Goal: Task Accomplishment & Management: Manage account settings

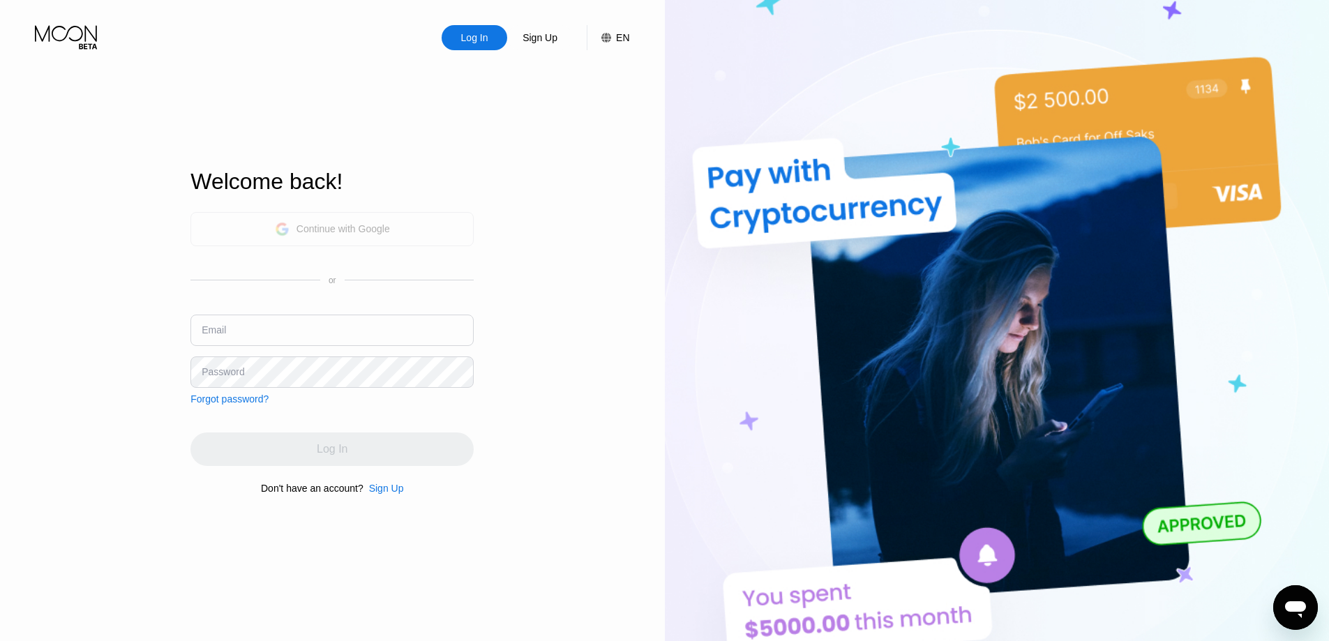
click at [372, 227] on div "Continue with Google" at bounding box center [342, 228] width 93 height 11
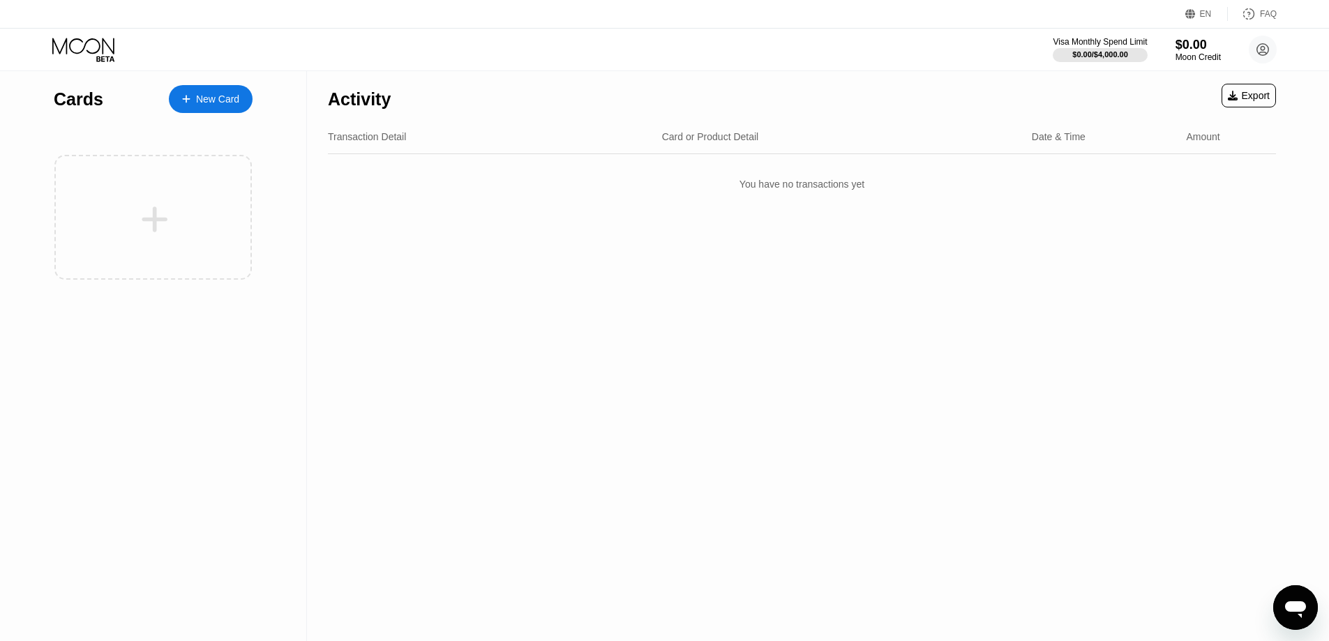
click at [1328, 478] on div at bounding box center [1328, 320] width 1 height 641
click at [421, 375] on div "Activity Export Transaction Detail Card or Product Detail Date & Time Amount Yo…" at bounding box center [802, 356] width 990 height 570
click at [1259, 47] on circle at bounding box center [1262, 50] width 28 height 28
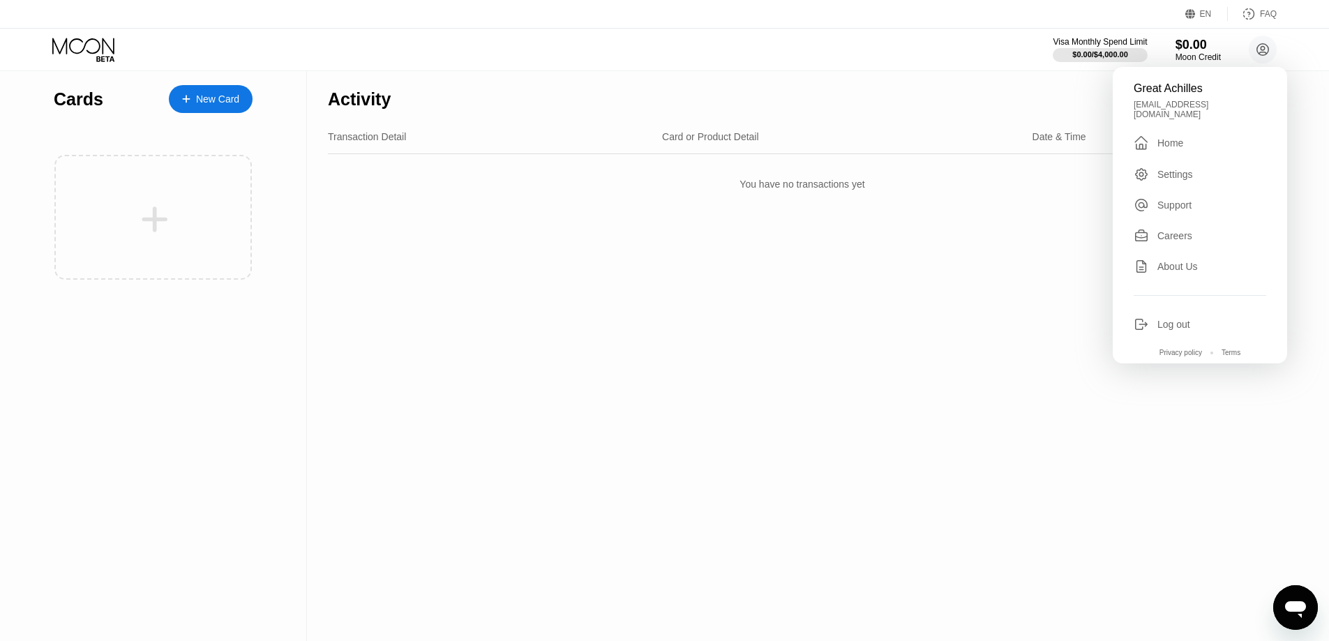
click at [1183, 319] on div "Log out" at bounding box center [1173, 324] width 33 height 11
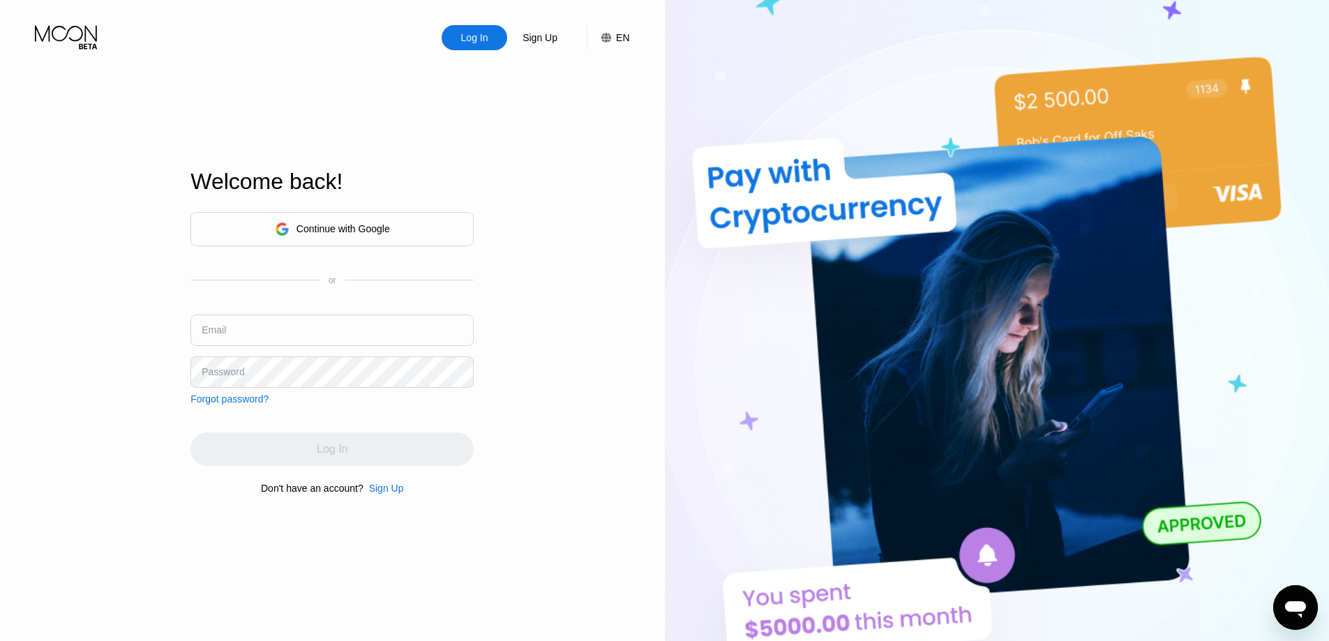
click at [418, 223] on div "Continue with Google" at bounding box center [331, 229] width 283 height 34
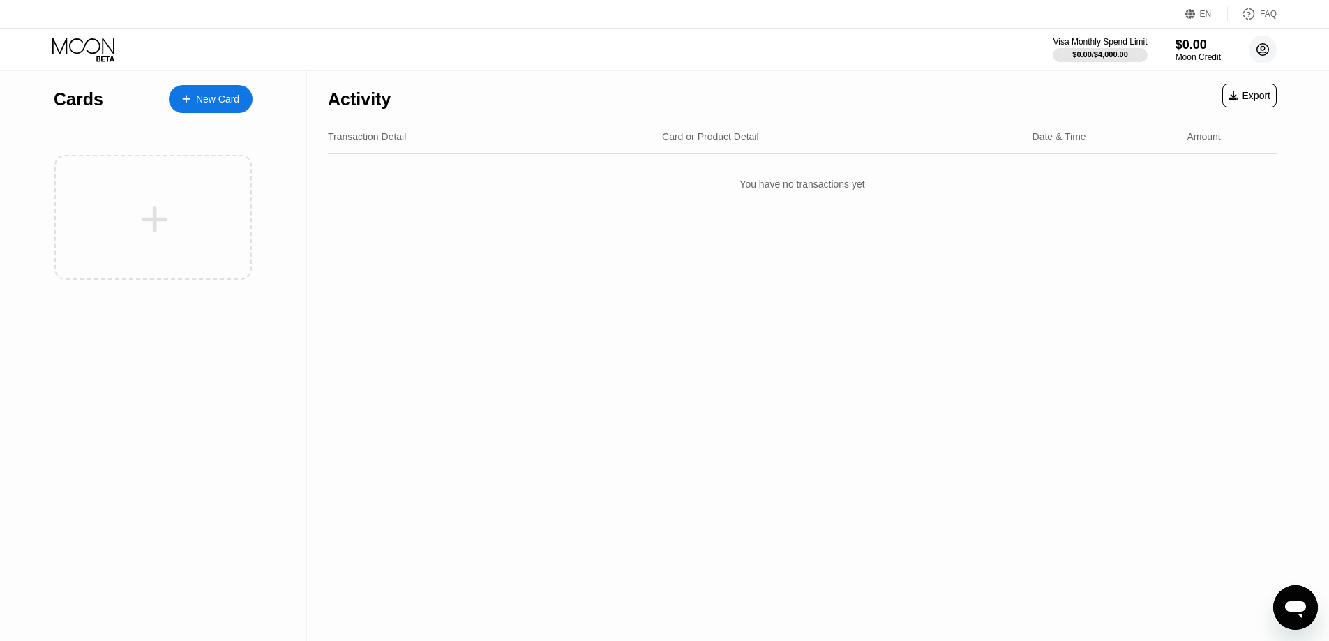
click at [1257, 48] on circle at bounding box center [1262, 50] width 28 height 28
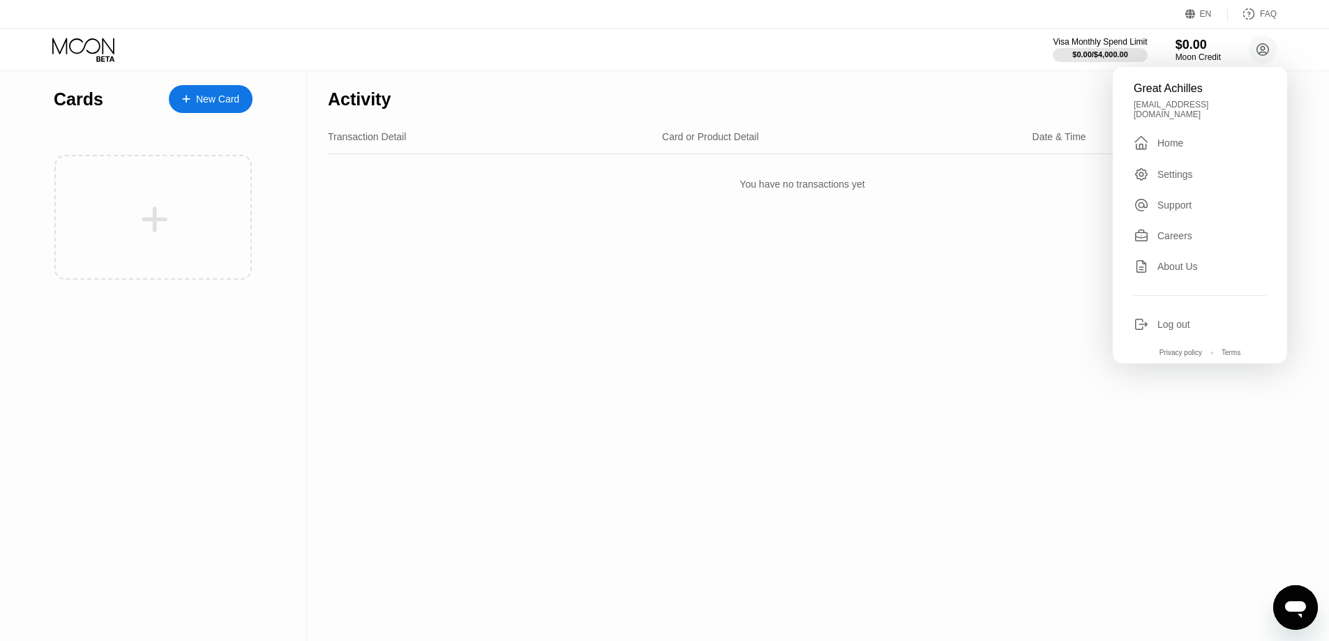
click at [1164, 319] on div "Log out" at bounding box center [1173, 324] width 33 height 11
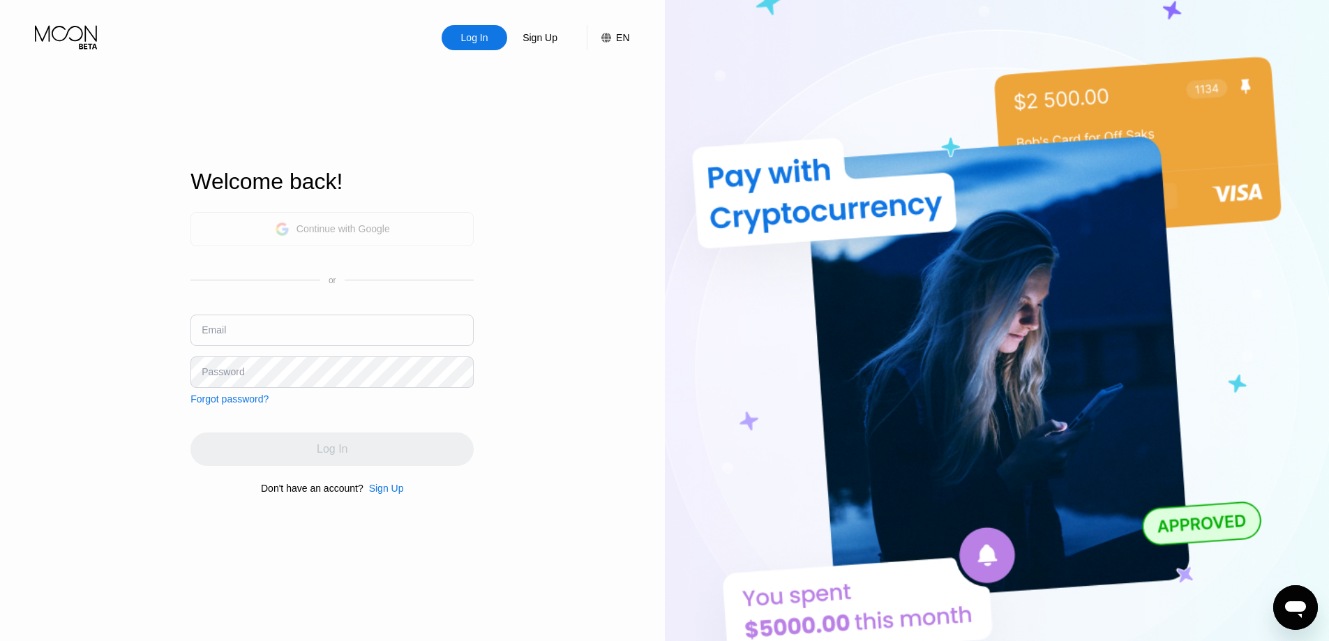
click at [383, 226] on div "Continue with Google" at bounding box center [342, 228] width 93 height 11
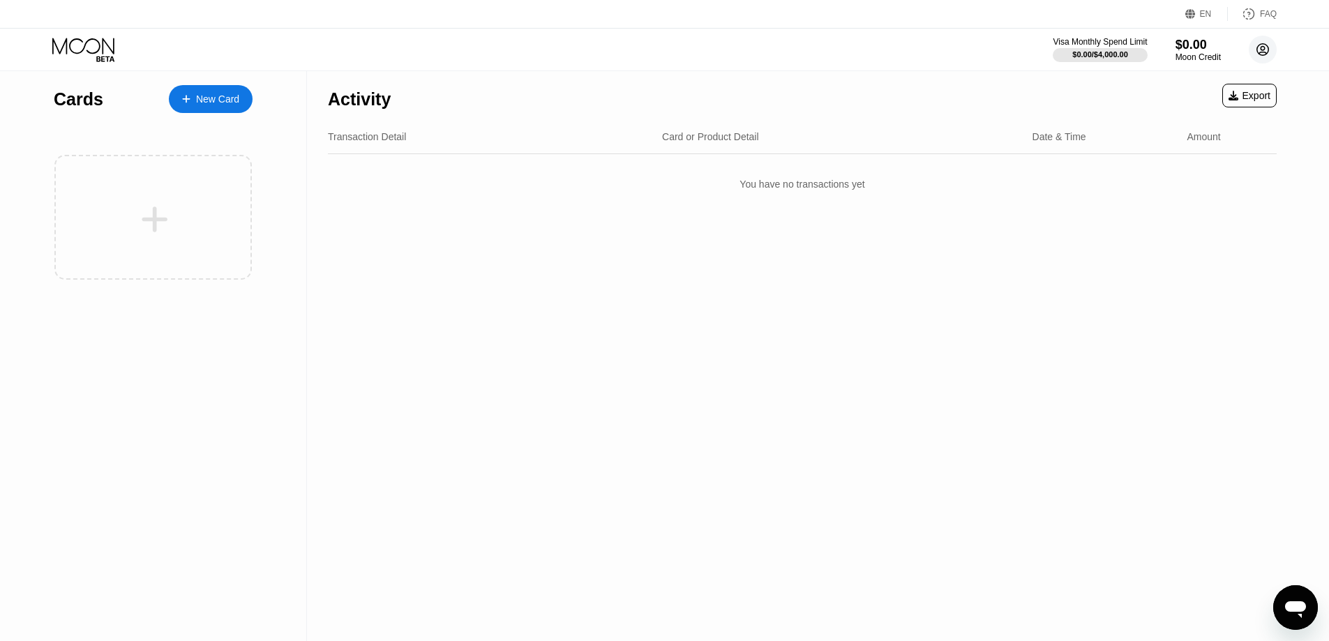
click at [1269, 47] on circle at bounding box center [1262, 50] width 28 height 28
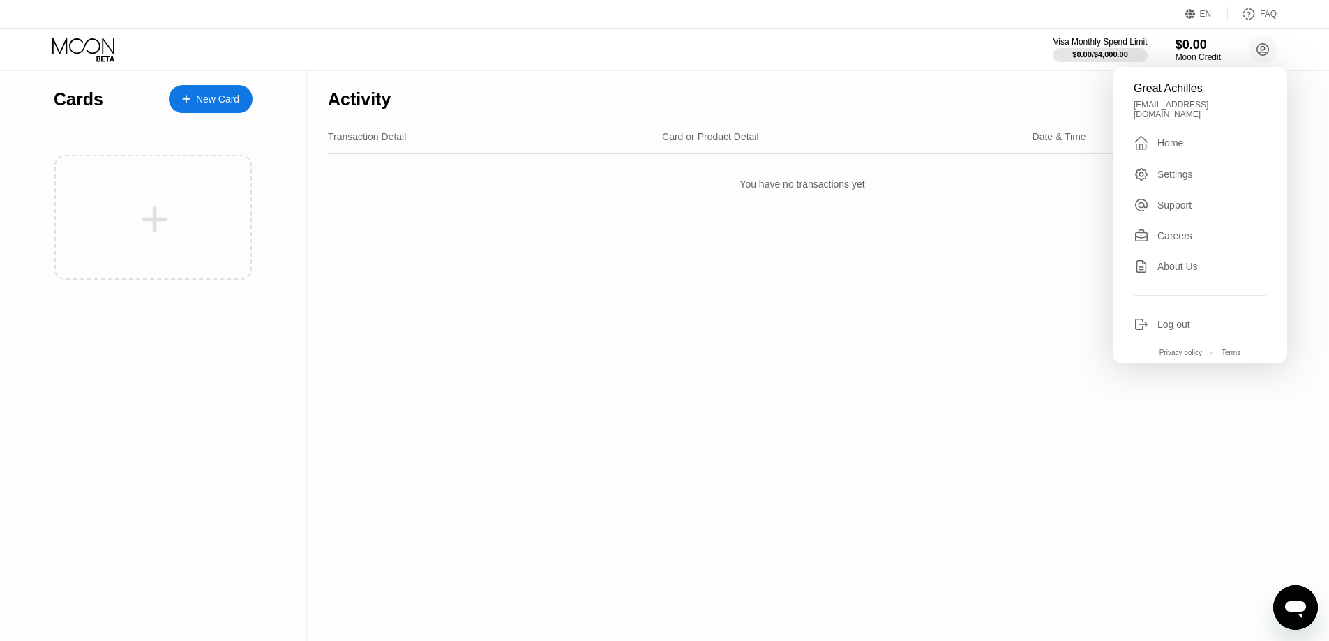
click at [1179, 102] on div "[EMAIL_ADDRESS][DOMAIN_NAME]" at bounding box center [1199, 110] width 133 height 20
click at [1172, 319] on div "Log out" at bounding box center [1173, 324] width 33 height 11
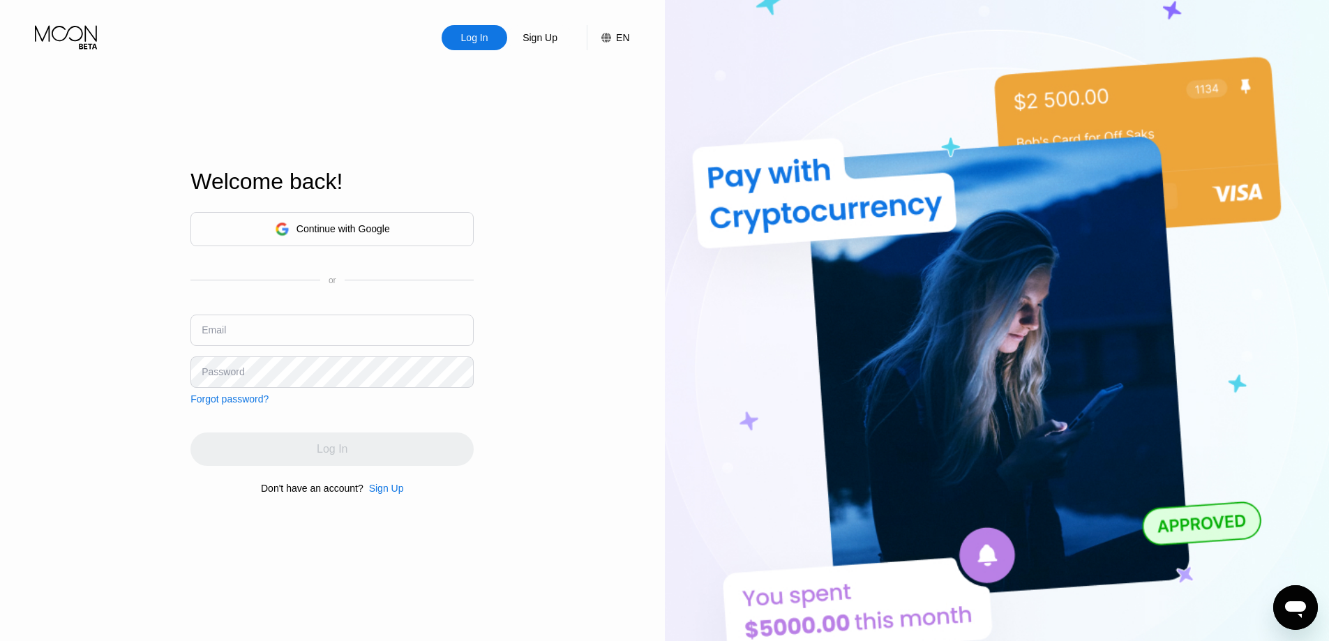
click at [553, 287] on div "Log In Sign Up EN Language Select an item Save Welcome back! Continue with Goog…" at bounding box center [332, 352] width 665 height 705
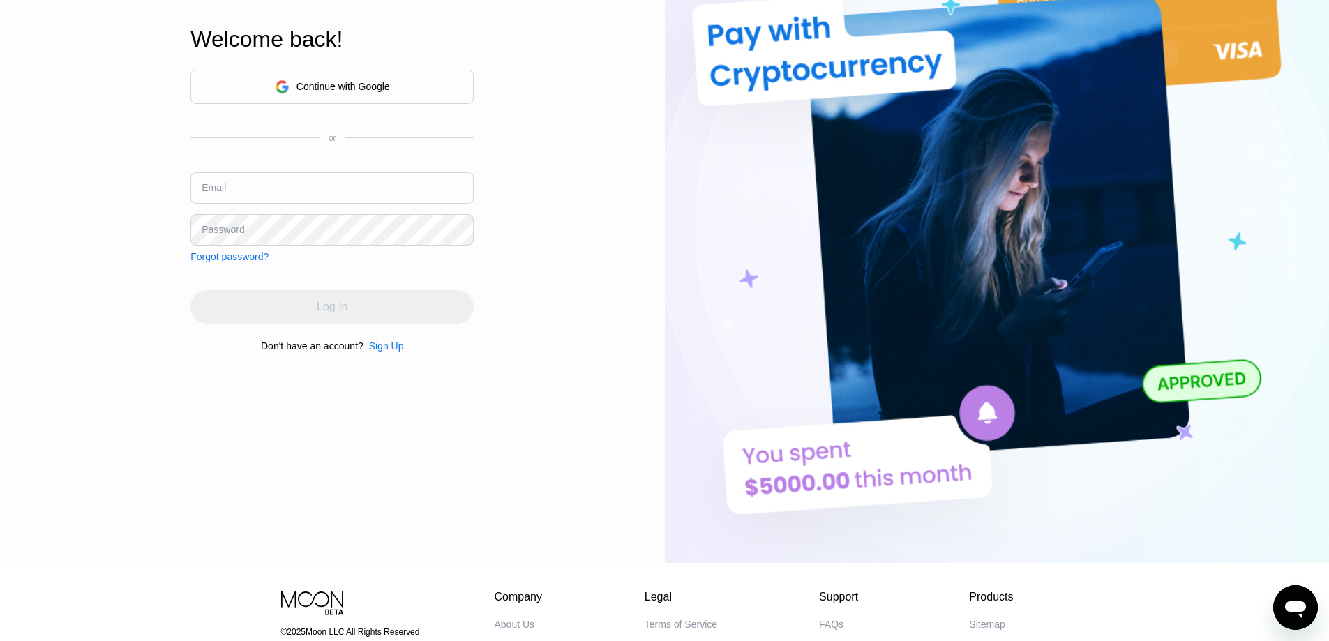
scroll to position [139, 0]
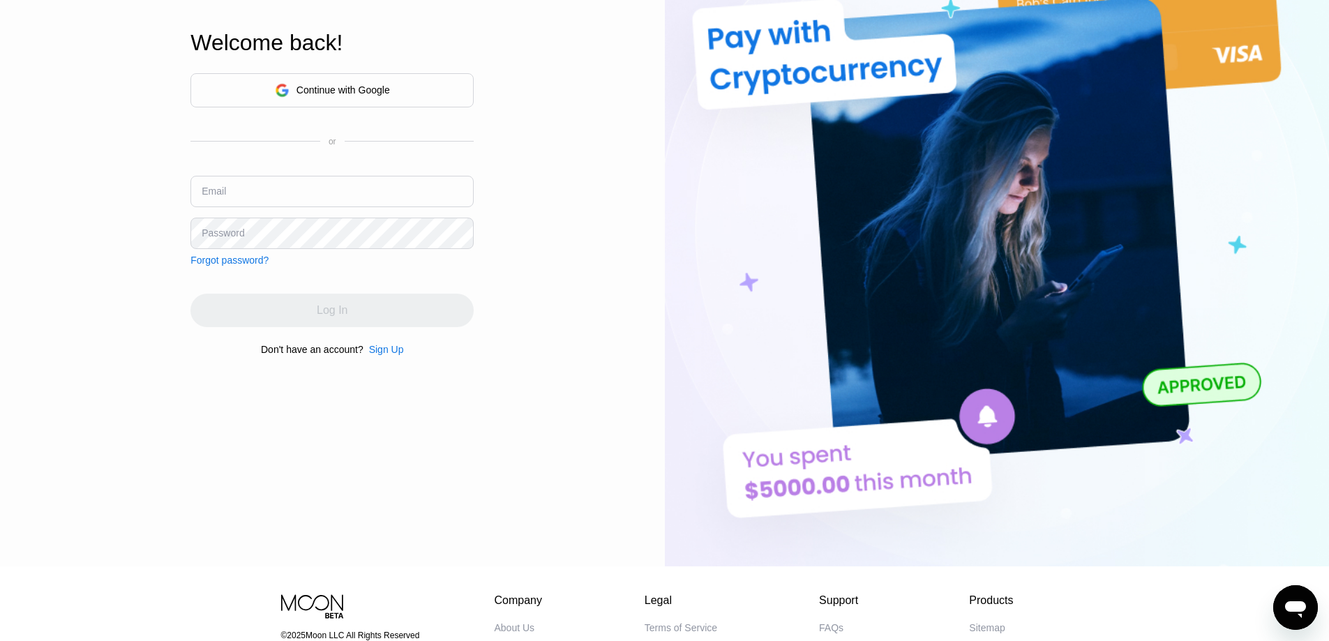
click at [387, 355] on div "Sign Up" at bounding box center [386, 349] width 35 height 11
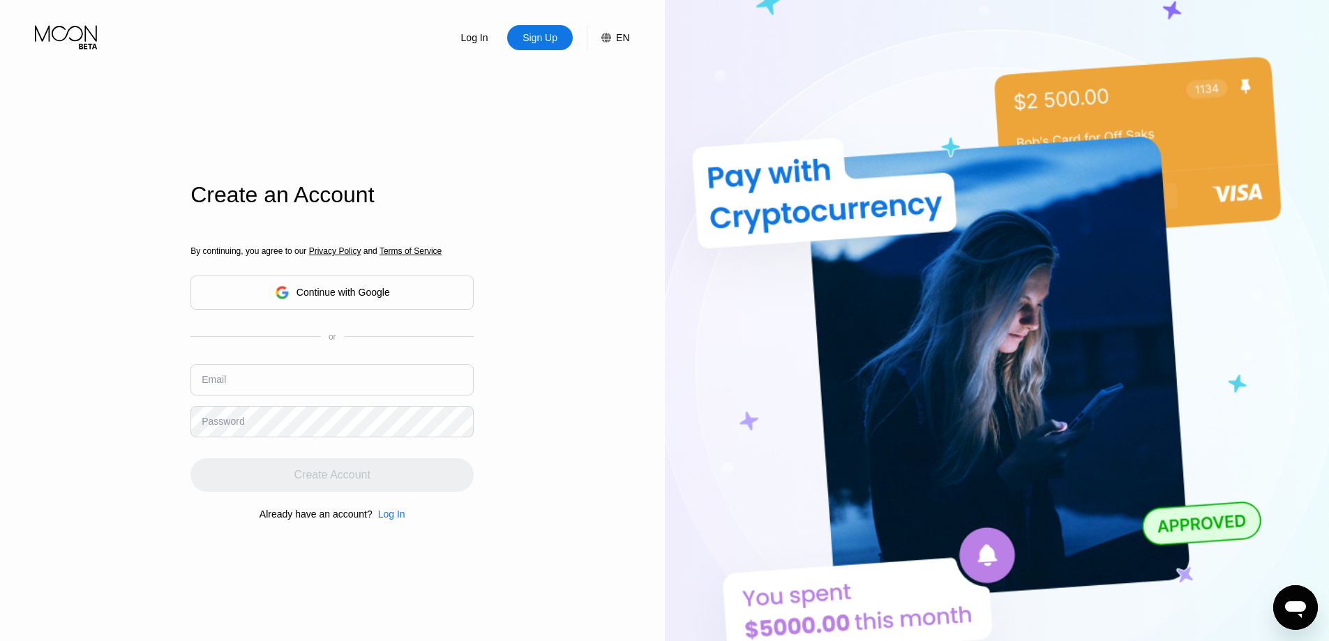
click at [346, 301] on div "Continue with Google" at bounding box center [332, 293] width 115 height 22
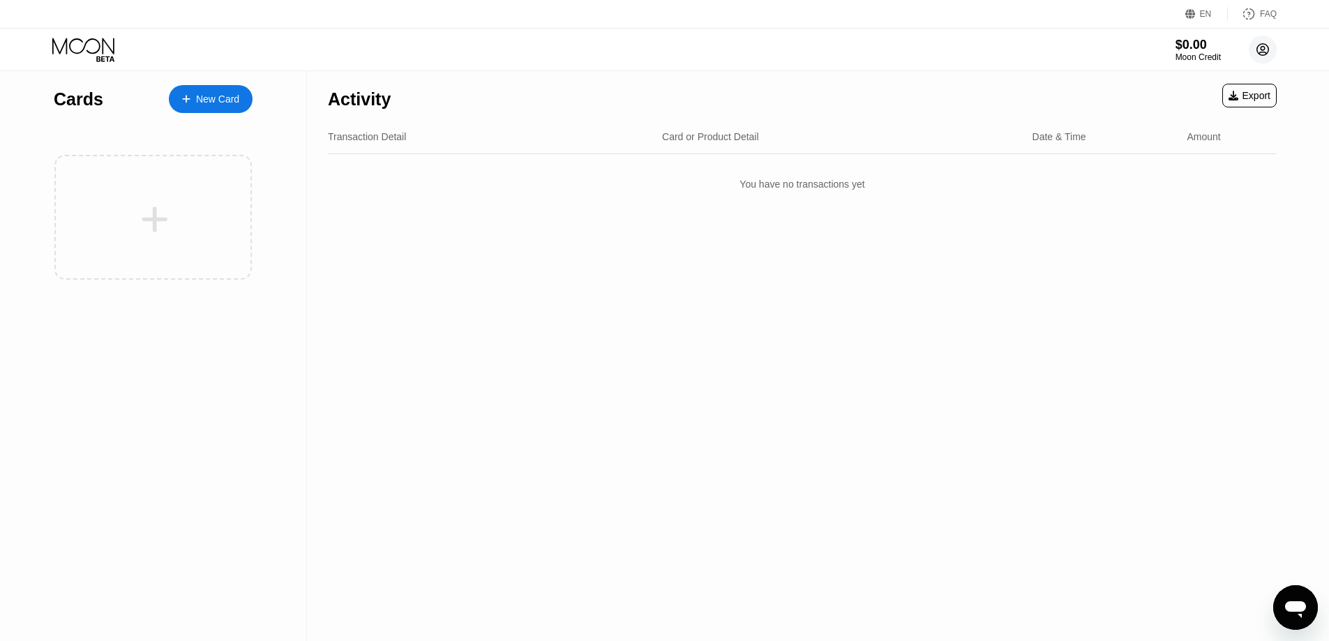
click at [1255, 52] on circle at bounding box center [1262, 50] width 28 height 28
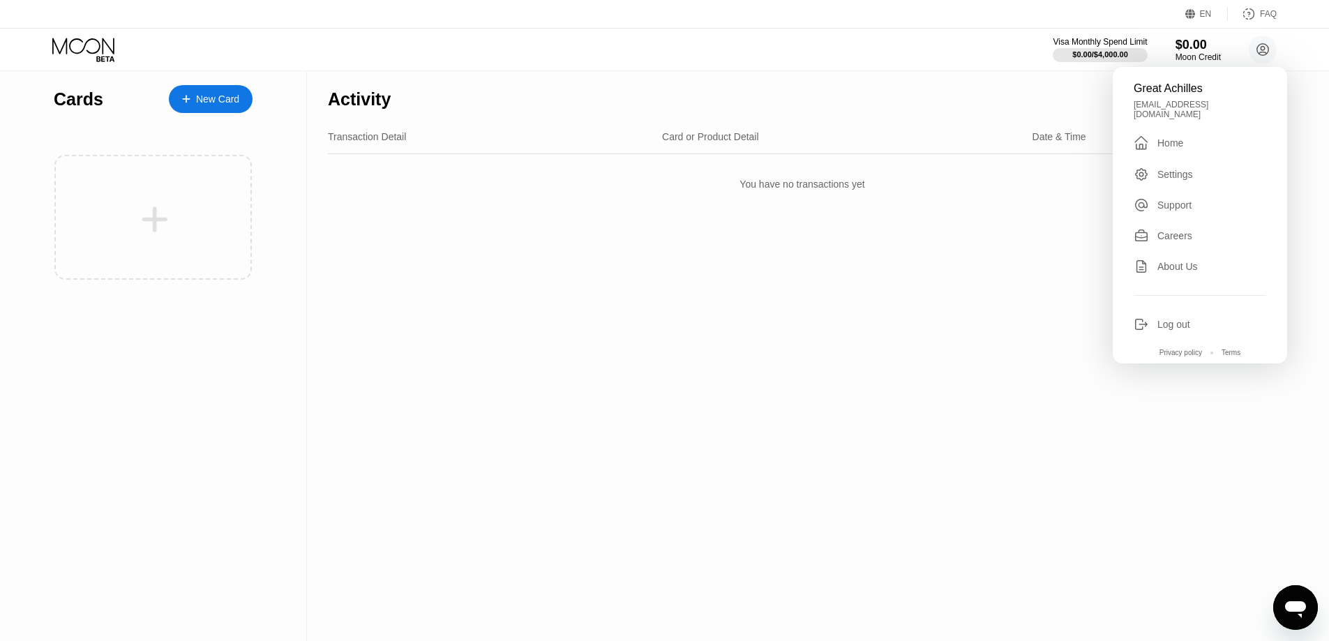
click at [1176, 319] on div "Log out" at bounding box center [1173, 324] width 33 height 11
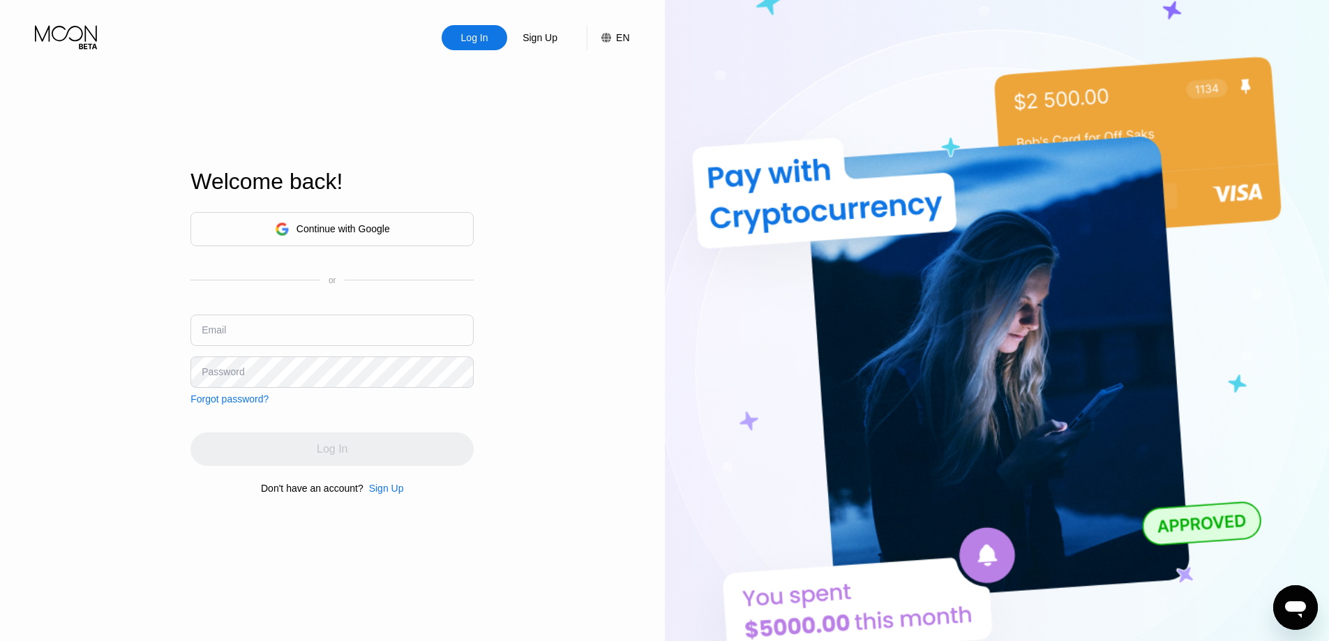
click at [386, 223] on div "Continue with Google" at bounding box center [342, 228] width 93 height 11
